Goal: Task Accomplishment & Management: Complete application form

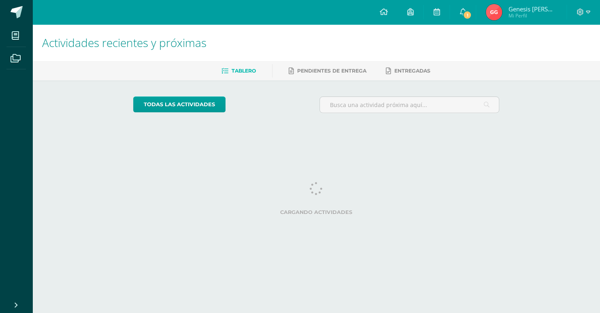
click at [319, 78] on div "Tablero Pendientes de entrega Entregadas" at bounding box center [325, 70] width 587 height 19
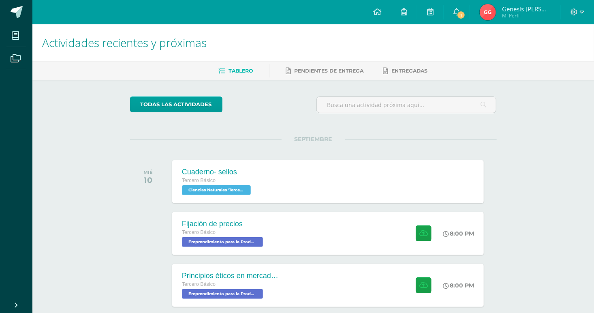
click at [304, 63] on div "Tablero Pendientes de entrega Entregadas" at bounding box center [322, 70] width 581 height 19
click at [302, 68] on span "Pendientes de entrega" at bounding box center [328, 71] width 69 height 6
click at [465, 14] on span "1" at bounding box center [460, 15] width 9 height 9
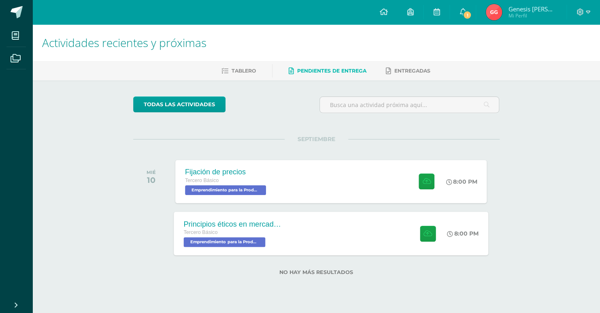
click at [337, 250] on div "Principios éticos en mercadotecnia y publicidad Tercero Básico Emprendimiento p…" at bounding box center [331, 232] width 315 height 43
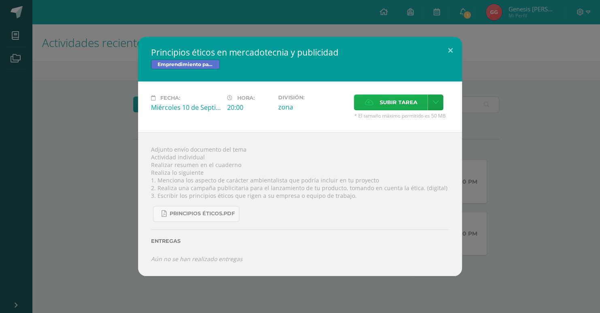
click at [386, 104] on span "Subir tarea" at bounding box center [398, 102] width 38 height 15
click at [0, 0] on input "Subir tarea" at bounding box center [0, 0] width 0 height 0
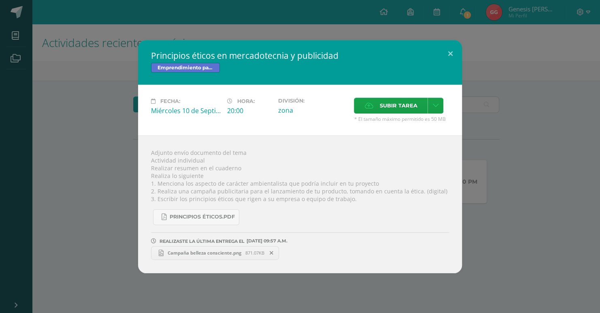
click at [12, 115] on div "Principios éticos en mercadotecnia y publicidad Emprendimiento para la Producti…" at bounding box center [300, 156] width 594 height 233
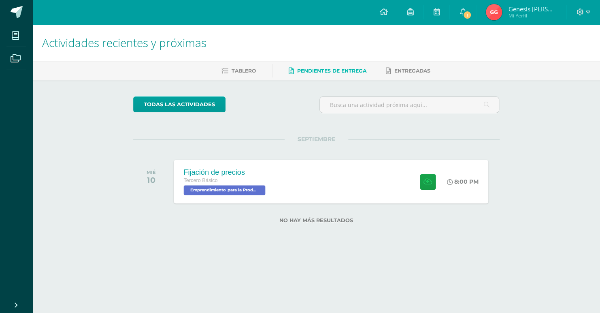
click at [236, 175] on div "Fijación de precios" at bounding box center [225, 172] width 84 height 9
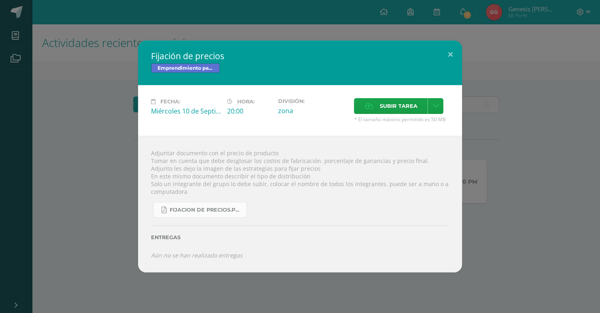
click at [207, 212] on span "fijacion de precios.pdf" at bounding box center [206, 210] width 73 height 6
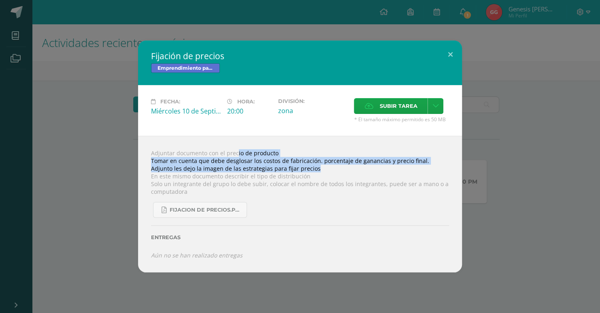
drag, startPoint x: 222, startPoint y: 152, endPoint x: 317, endPoint y: 168, distance: 96.5
click at [317, 168] on div "Adjuntar documento con el precio de producto Tomar en cuenta que debe desglosar…" at bounding box center [300, 204] width 324 height 136
copy div "precio de producto Tomar en cuenta que debe desglosar los costos de fabricación…"
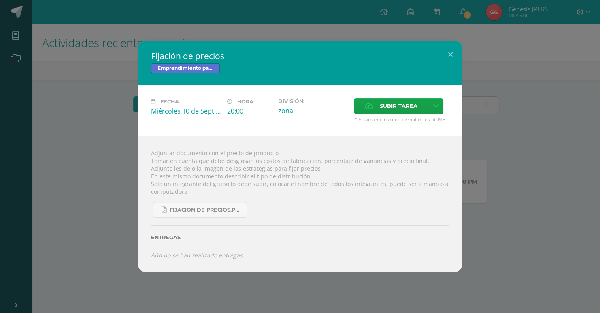
click at [210, 173] on div "Adjuntar documento con el precio de producto Tomar en cuenta que debe desglosar…" at bounding box center [300, 204] width 324 height 136
drag, startPoint x: 222, startPoint y: 177, endPoint x: 316, endPoint y: 177, distance: 94.0
click at [316, 177] on div "Adjuntar documento con el precio de producto Tomar en cuenta que debe desglosar…" at bounding box center [300, 204] width 324 height 136
copy div "describir el tipo de distribución"
